Goal: Information Seeking & Learning: Learn about a topic

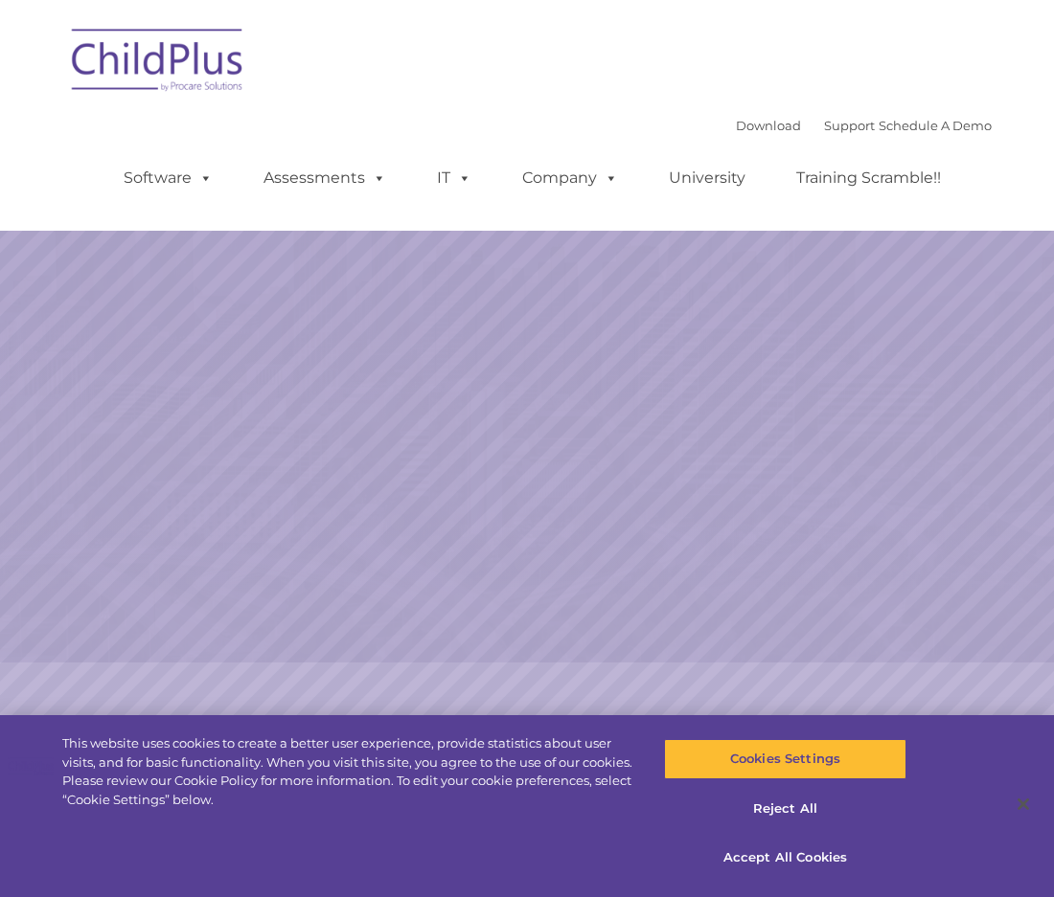
select select "MEDIUM"
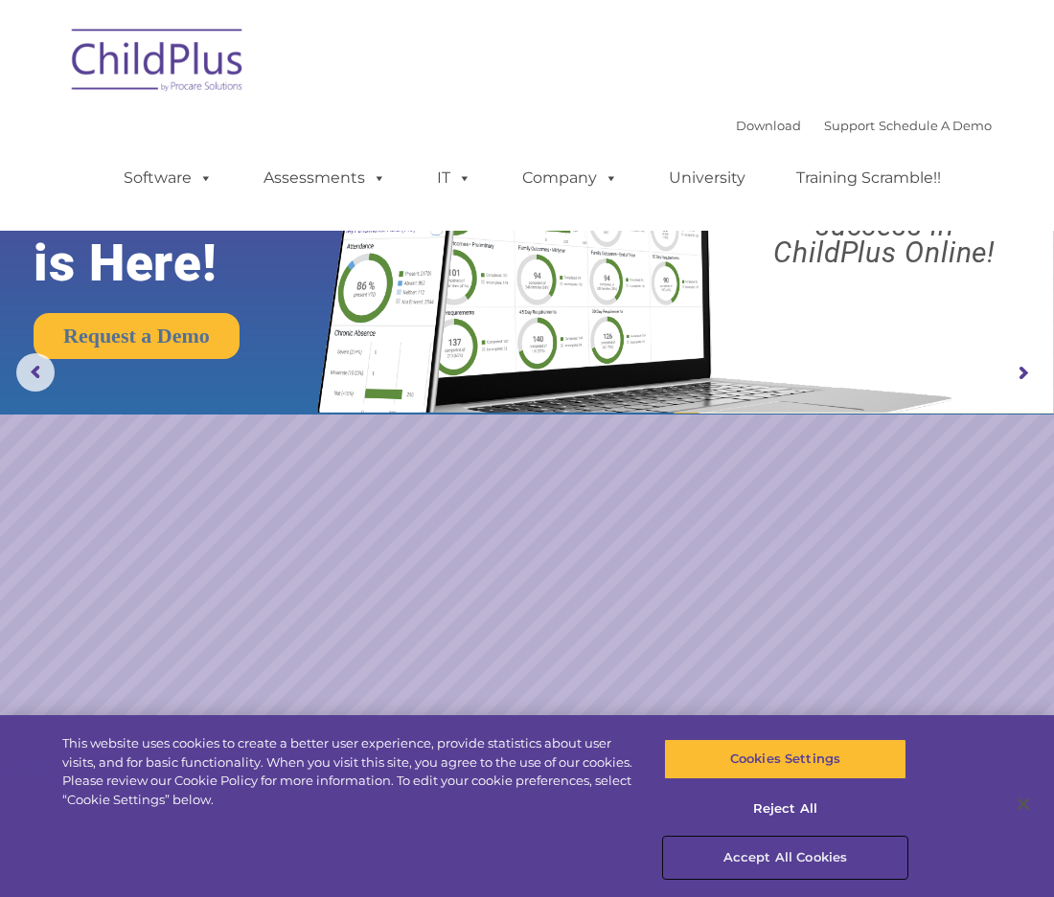
click at [765, 858] on button "Accept All Cookies" at bounding box center [785, 858] width 242 height 40
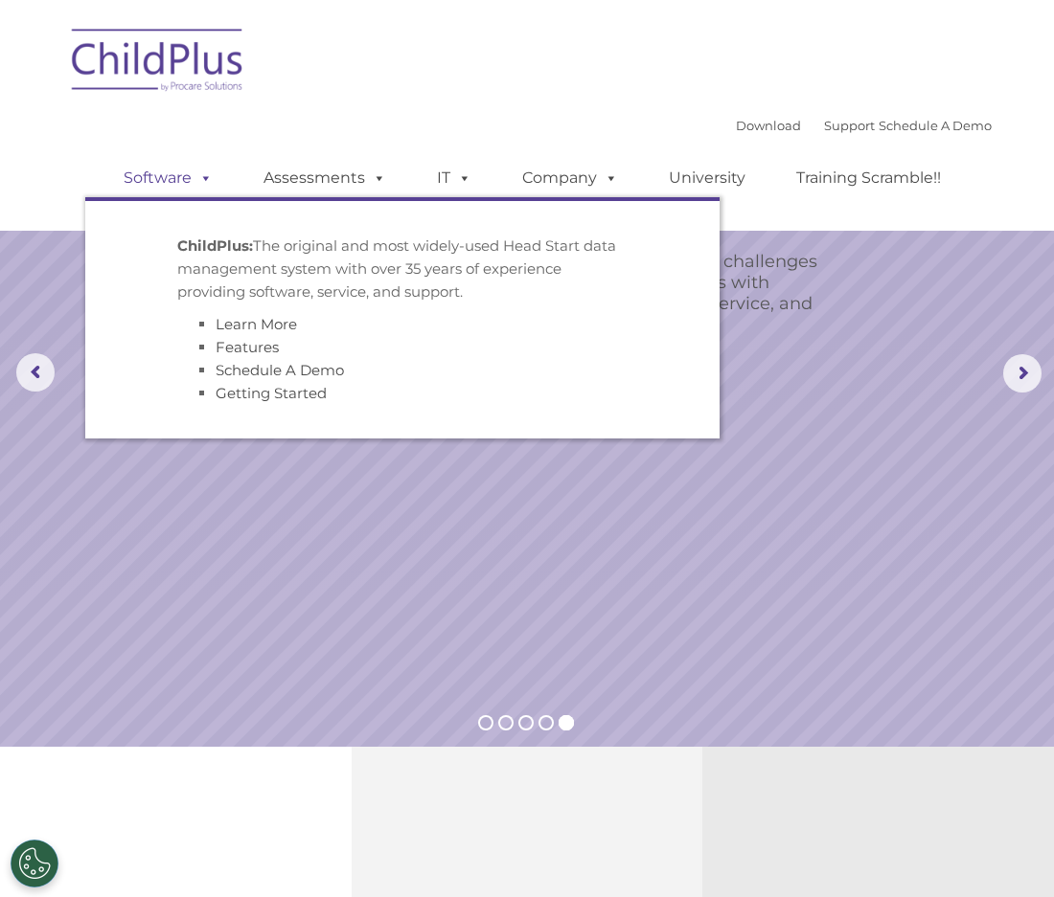
click at [158, 184] on link "Software" at bounding box center [167, 178] width 127 height 38
click at [163, 180] on link "Software" at bounding box center [167, 178] width 127 height 38
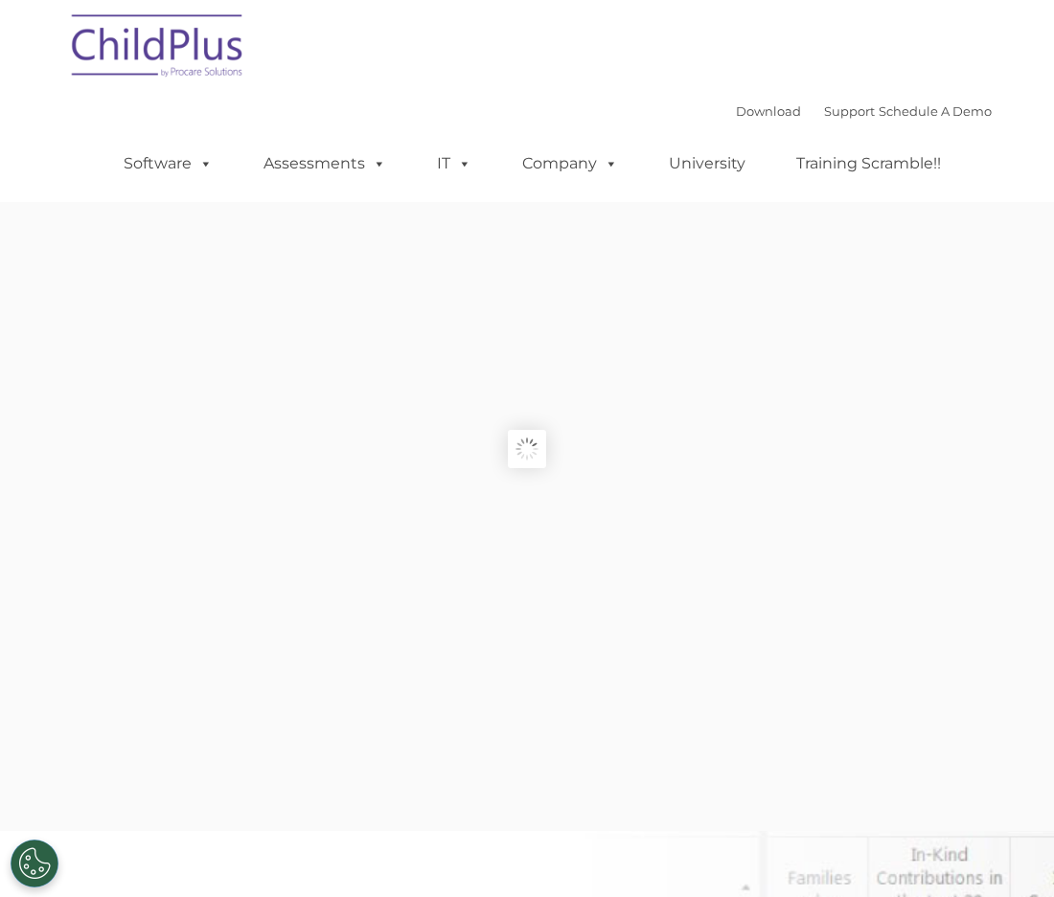
type input ""
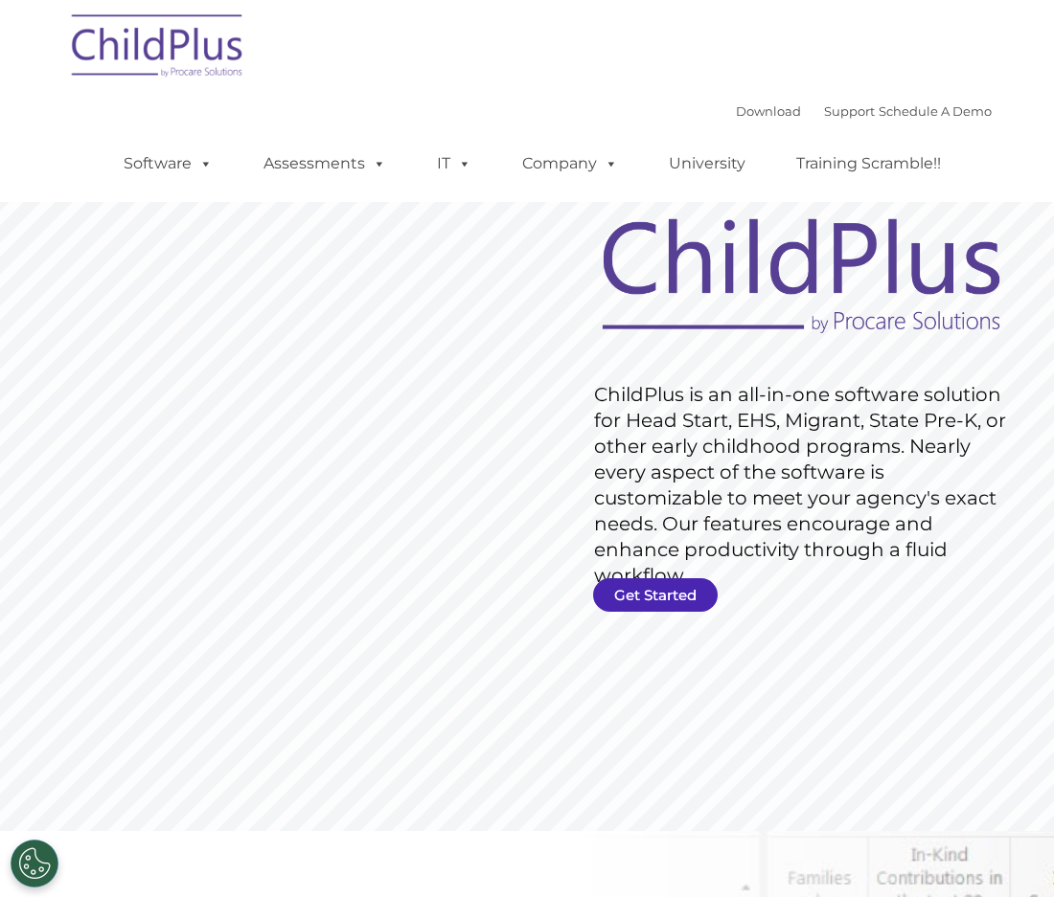
click at [662, 596] on link "Get Started" at bounding box center [655, 595] width 125 height 34
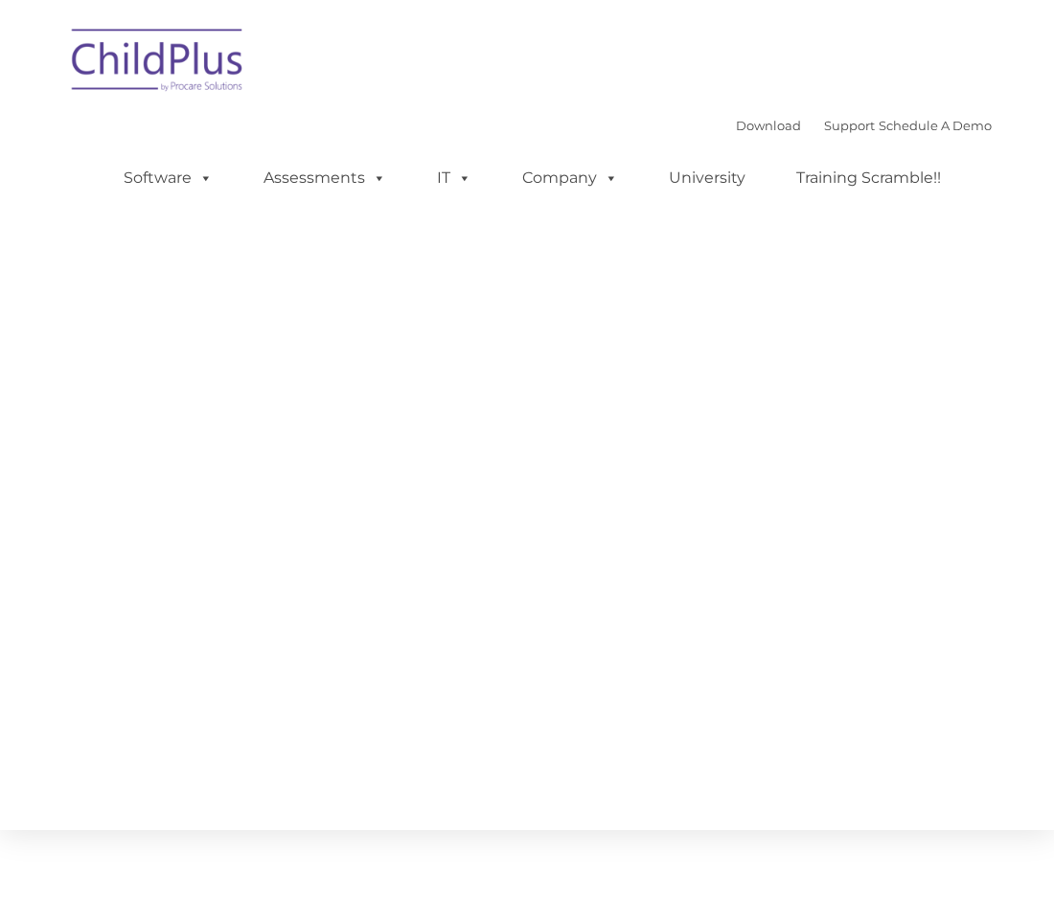
type input ""
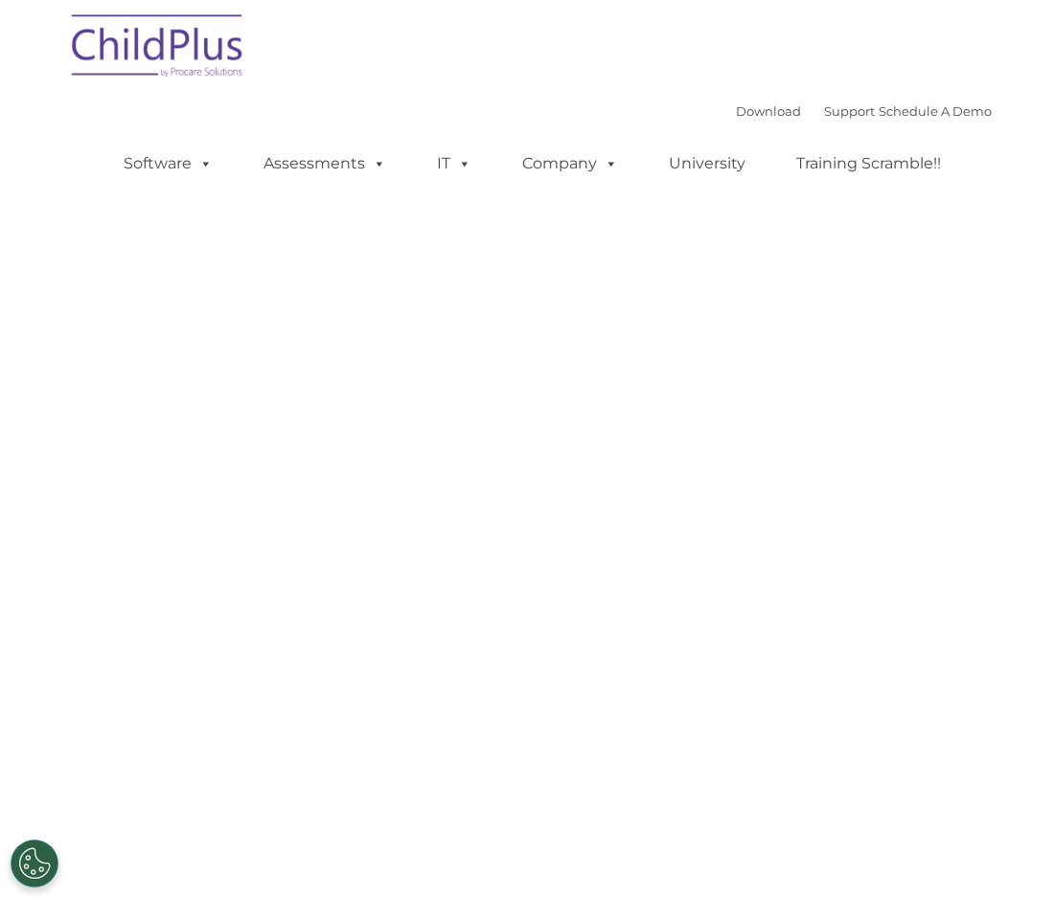
select select "MEDIUM"
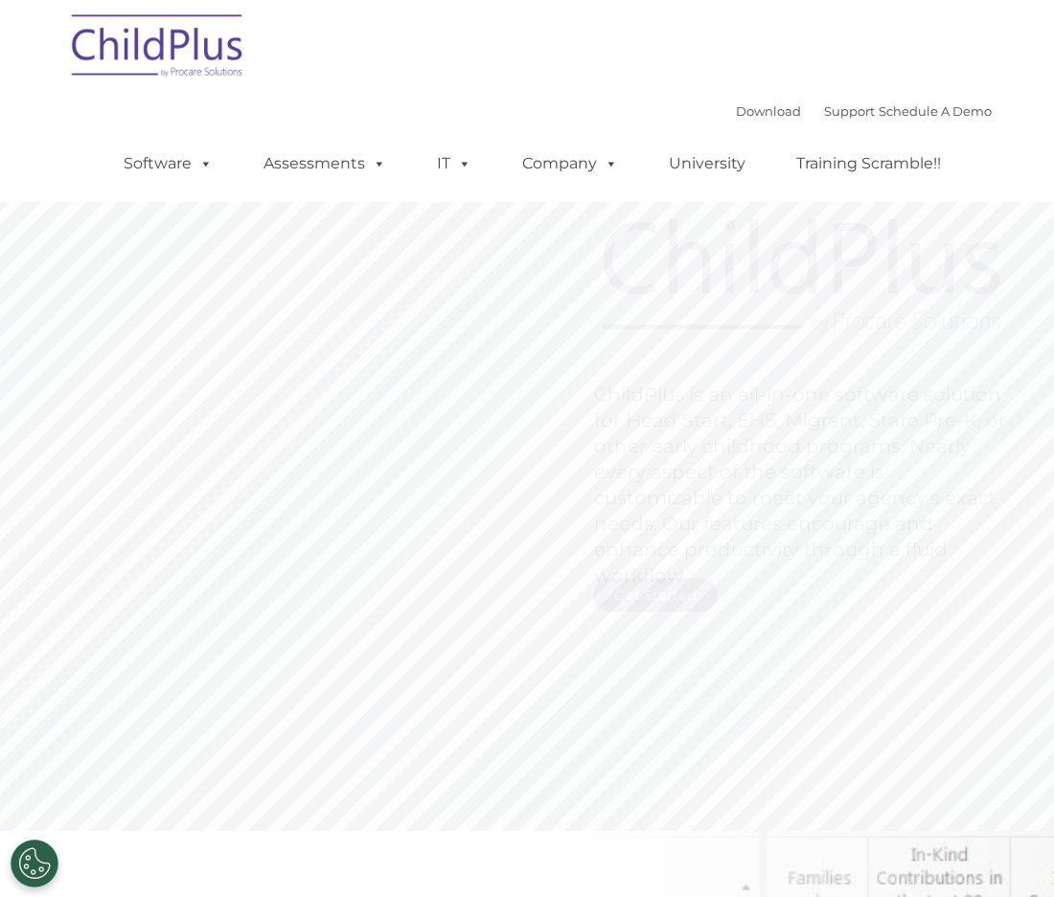
scroll to position [29, 0]
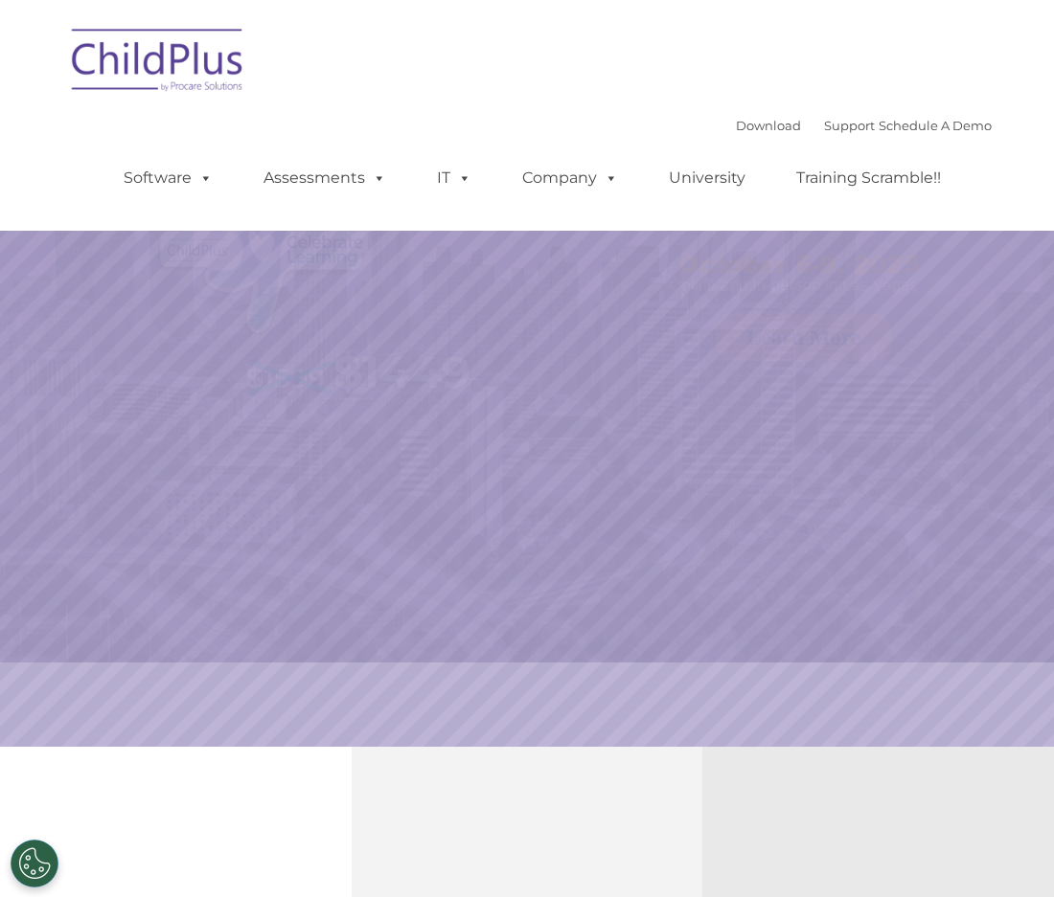
select select "MEDIUM"
